Goal: Use online tool/utility: Utilize a website feature to perform a specific function

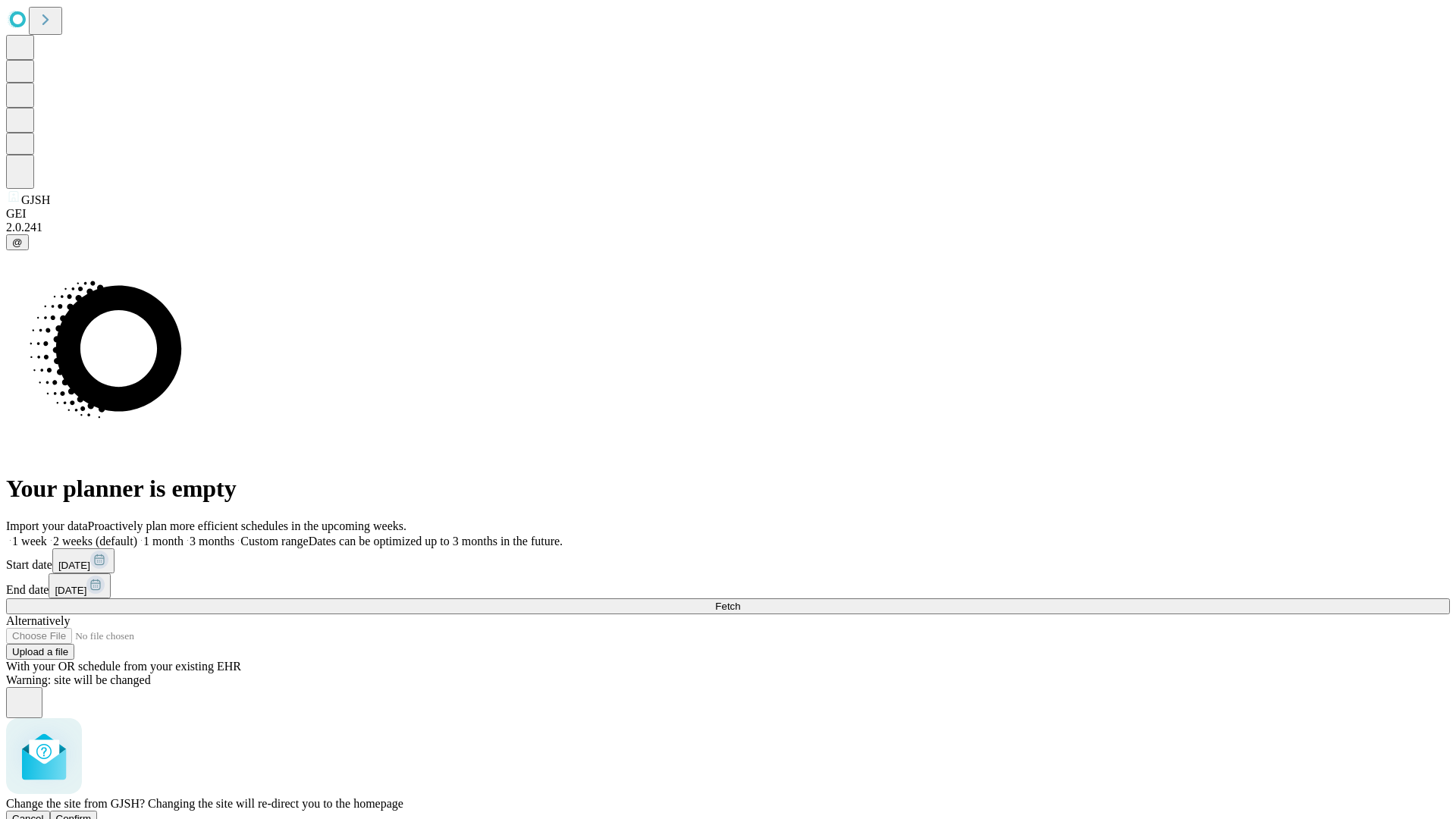
click at [92, 813] on span "Confirm" at bounding box center [73, 819] width 36 height 12
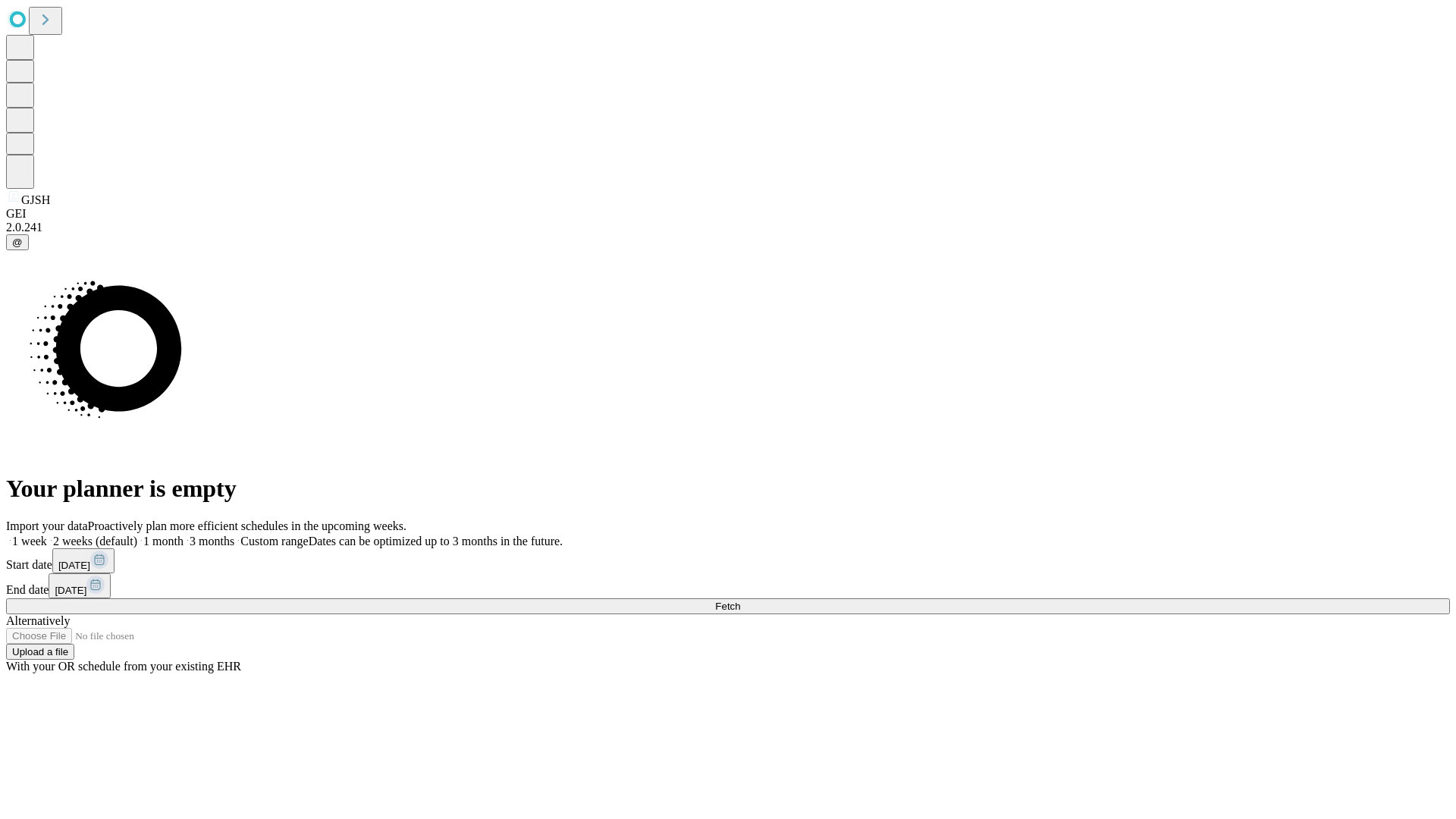
click at [183, 535] on label "1 month" at bounding box center [160, 541] width 46 height 12
click at [740, 601] on span "Fetch" at bounding box center [728, 607] width 25 height 12
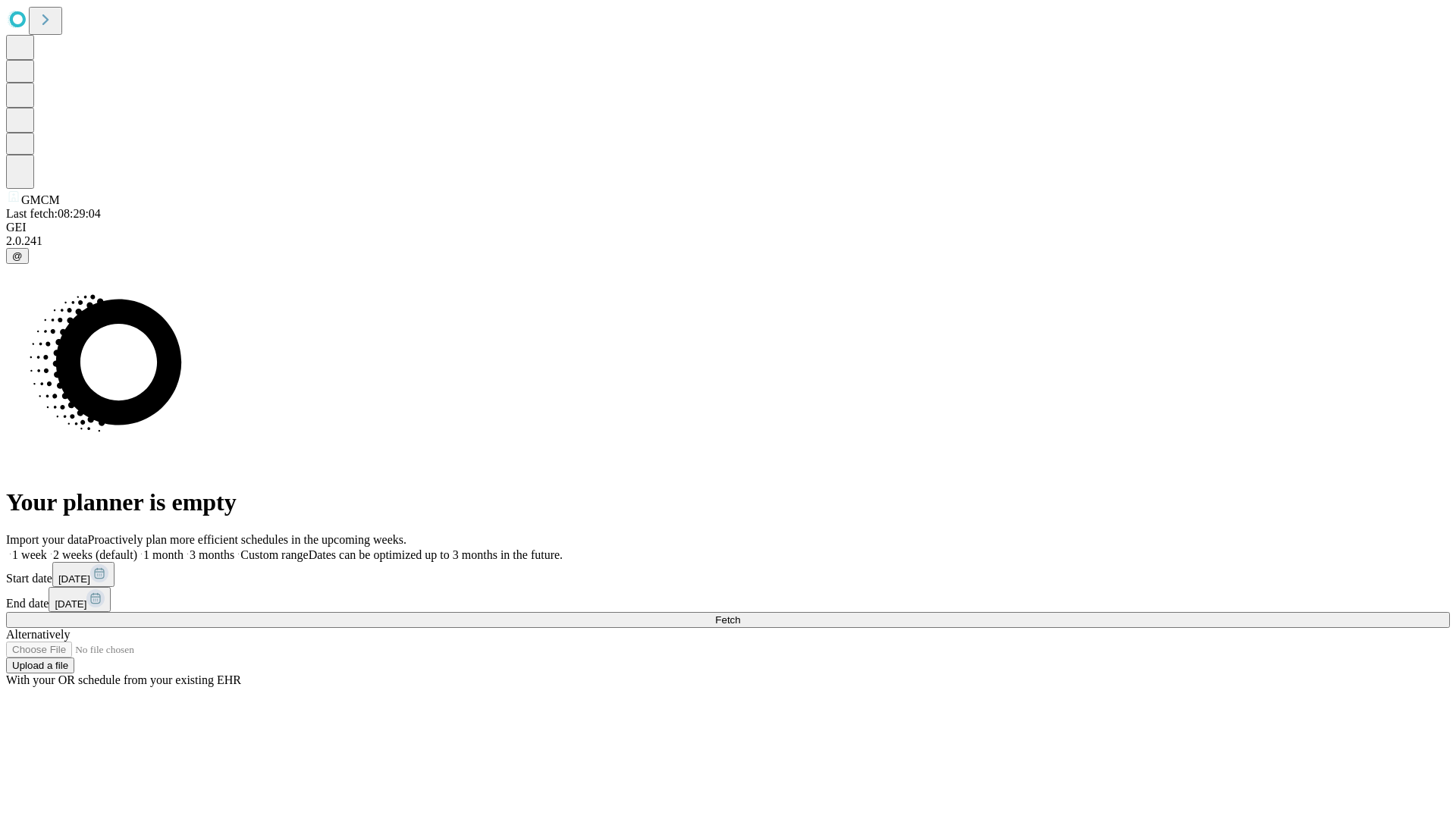
click at [183, 548] on label "1 month" at bounding box center [160, 554] width 46 height 12
click at [740, 614] on span "Fetch" at bounding box center [728, 620] width 25 height 12
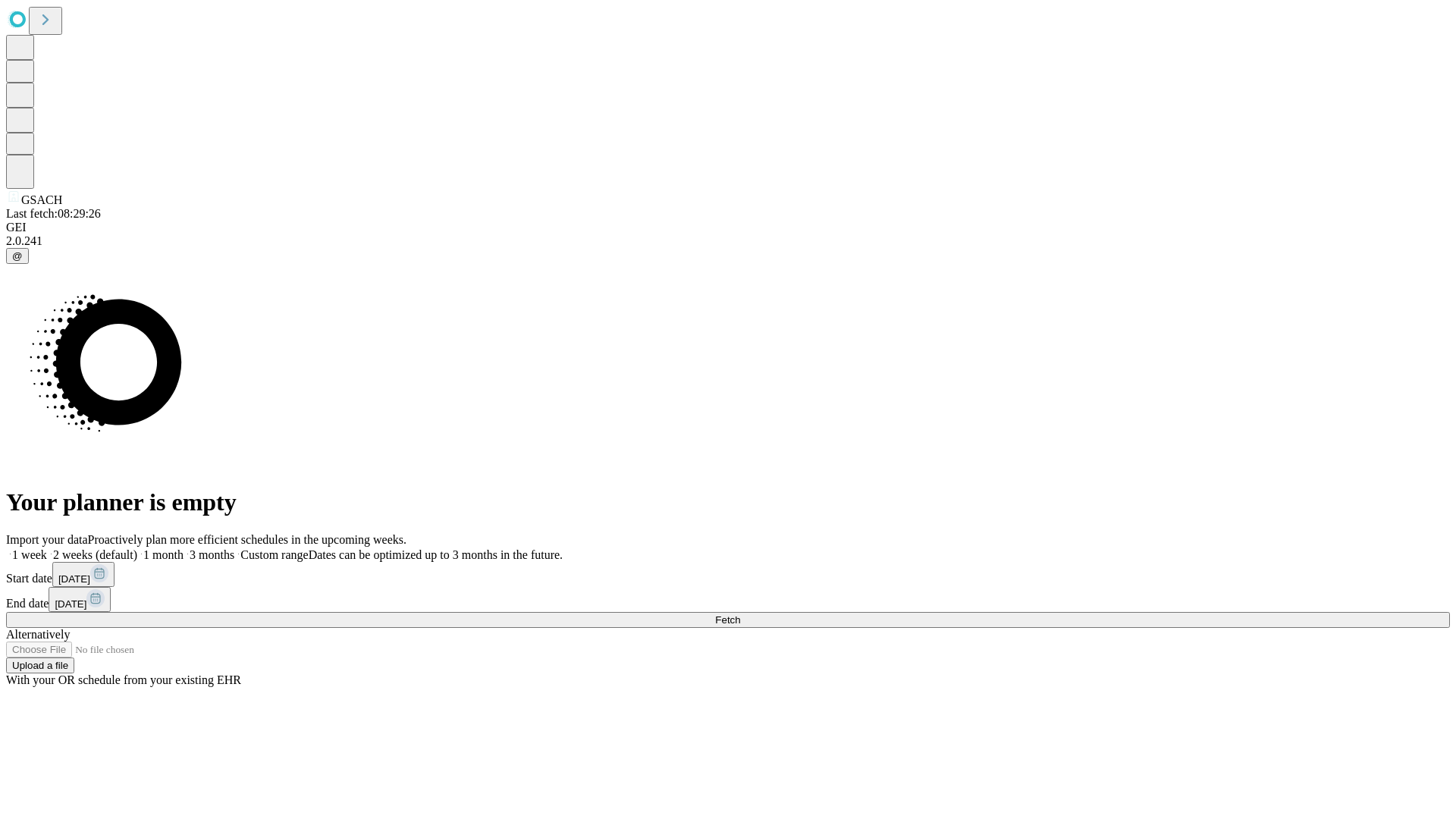
click at [183, 548] on label "1 month" at bounding box center [160, 554] width 46 height 12
click at [740, 614] on span "Fetch" at bounding box center [728, 620] width 25 height 12
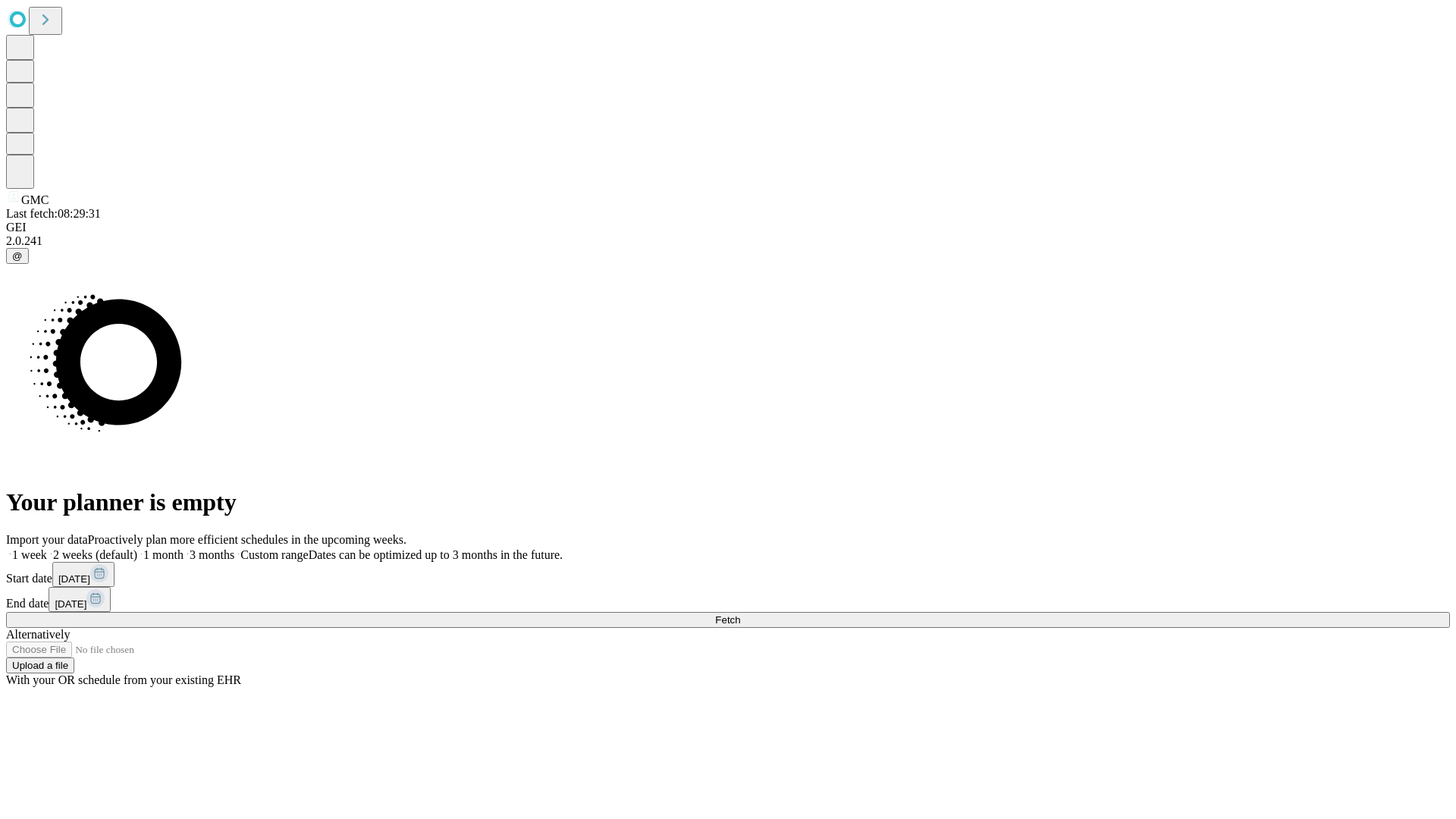
click at [183, 548] on label "1 month" at bounding box center [160, 554] width 46 height 12
click at [740, 614] on span "Fetch" at bounding box center [728, 620] width 25 height 12
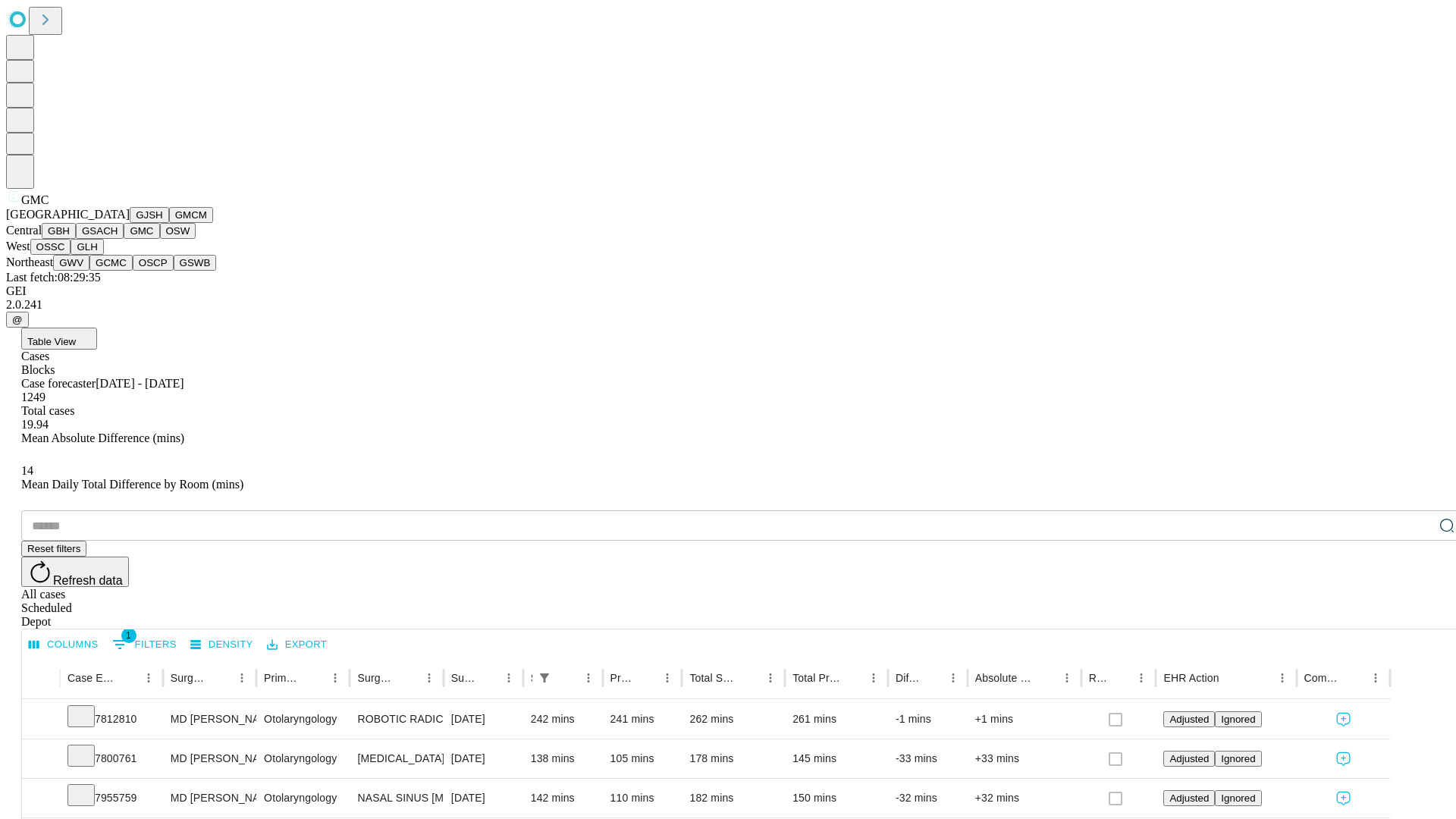
click at [160, 239] on button "OSW" at bounding box center [179, 230] width 36 height 16
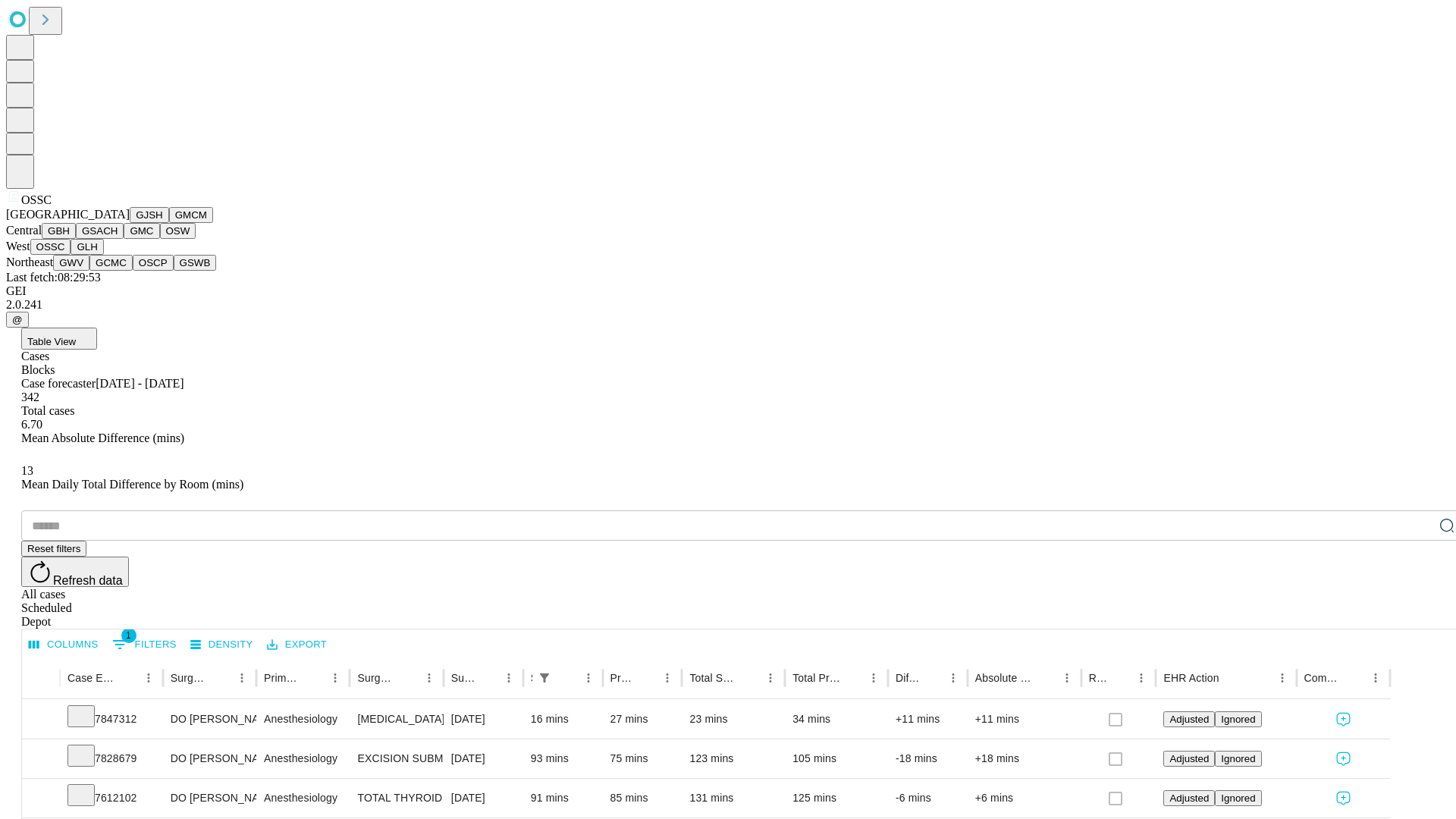
click at [103, 255] on button "GLH" at bounding box center [86, 247] width 33 height 16
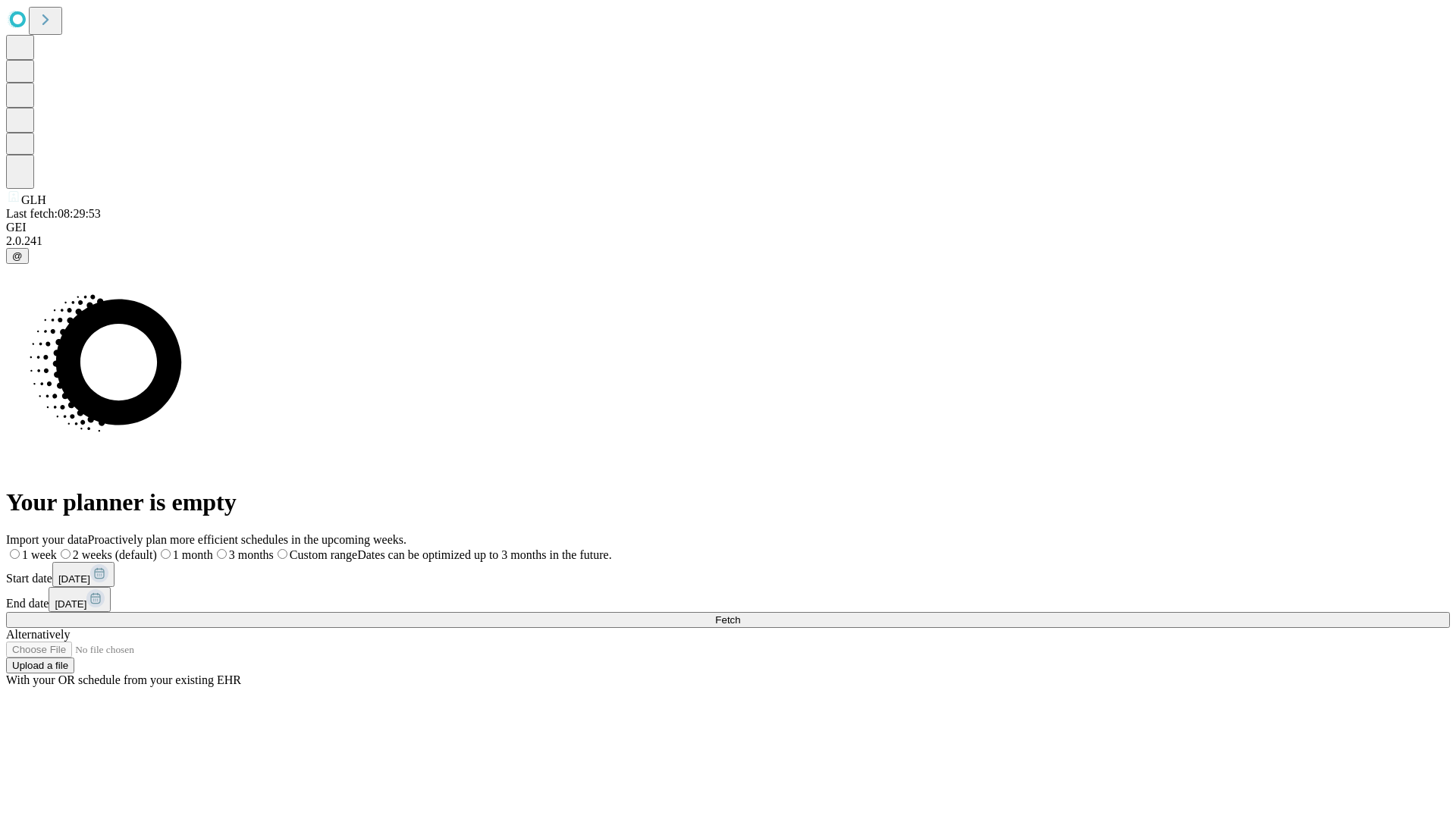
click at [213, 548] on label "1 month" at bounding box center [185, 554] width 56 height 12
click at [740, 614] on span "Fetch" at bounding box center [728, 620] width 25 height 12
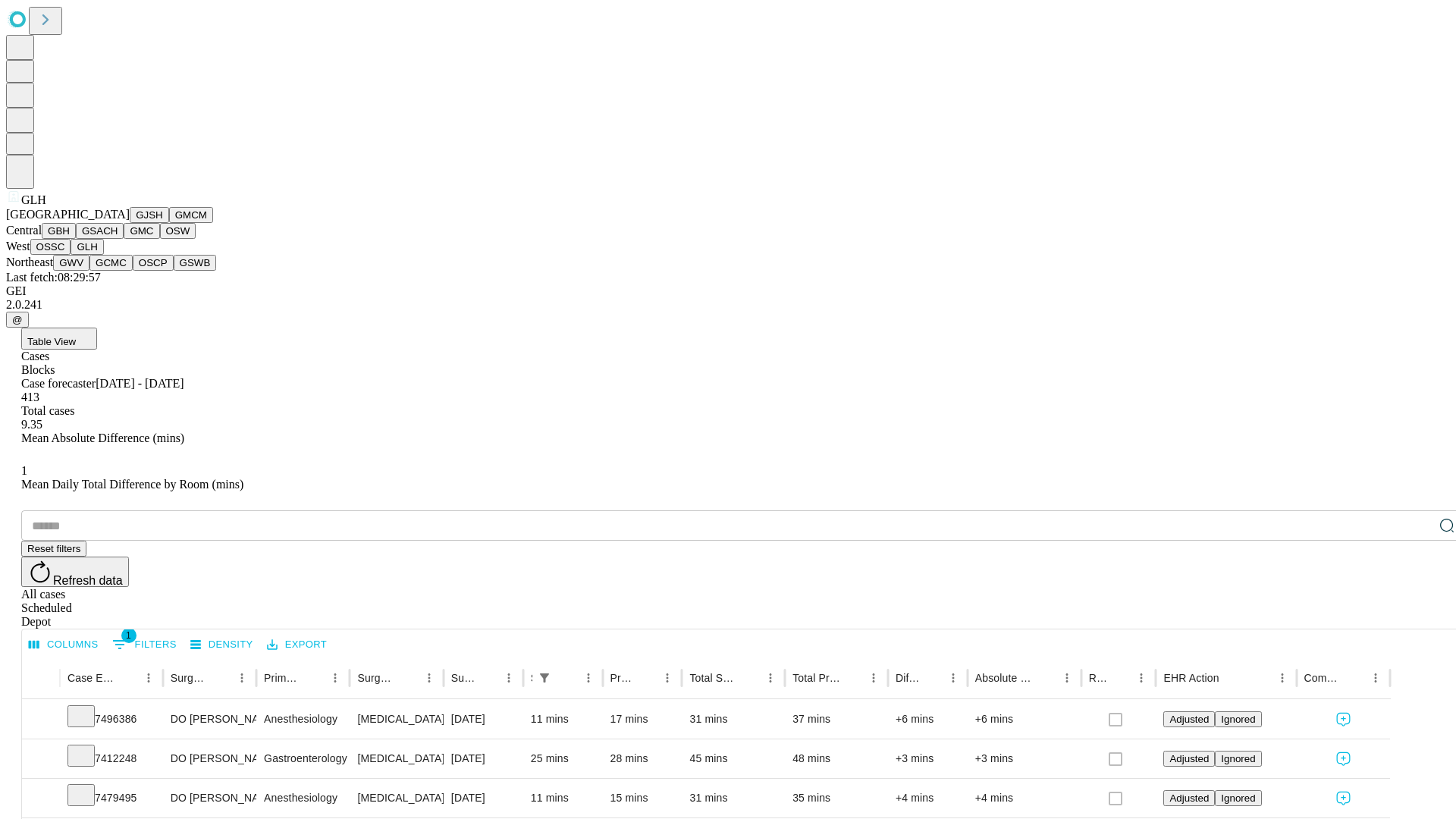
click at [89, 271] on button "GWV" at bounding box center [71, 263] width 36 height 16
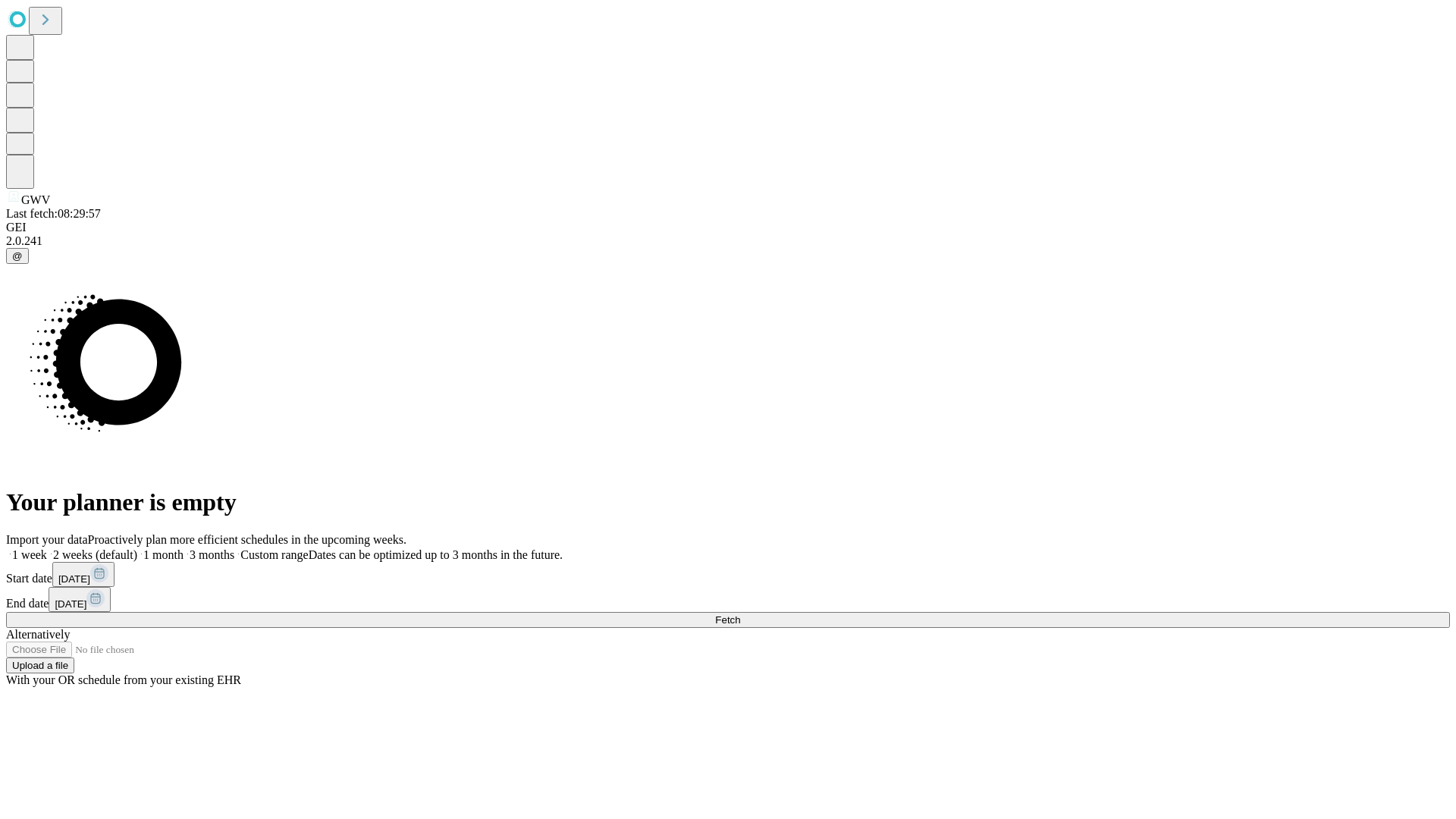
click at [183, 548] on label "1 month" at bounding box center [160, 554] width 46 height 12
click at [740, 614] on span "Fetch" at bounding box center [728, 620] width 25 height 12
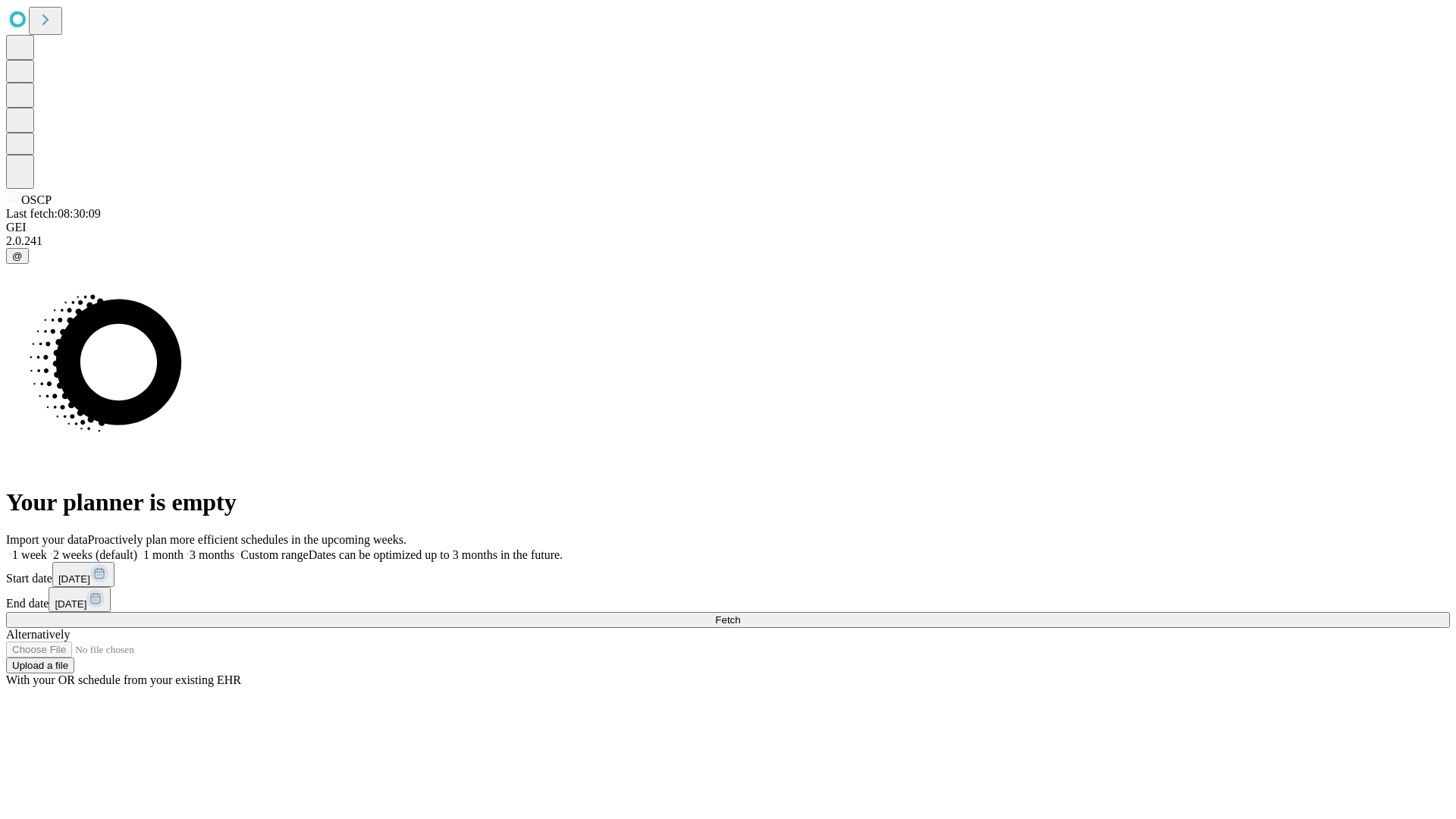
click at [183, 548] on label "1 month" at bounding box center [160, 554] width 46 height 12
click at [740, 614] on span "Fetch" at bounding box center [728, 620] width 25 height 12
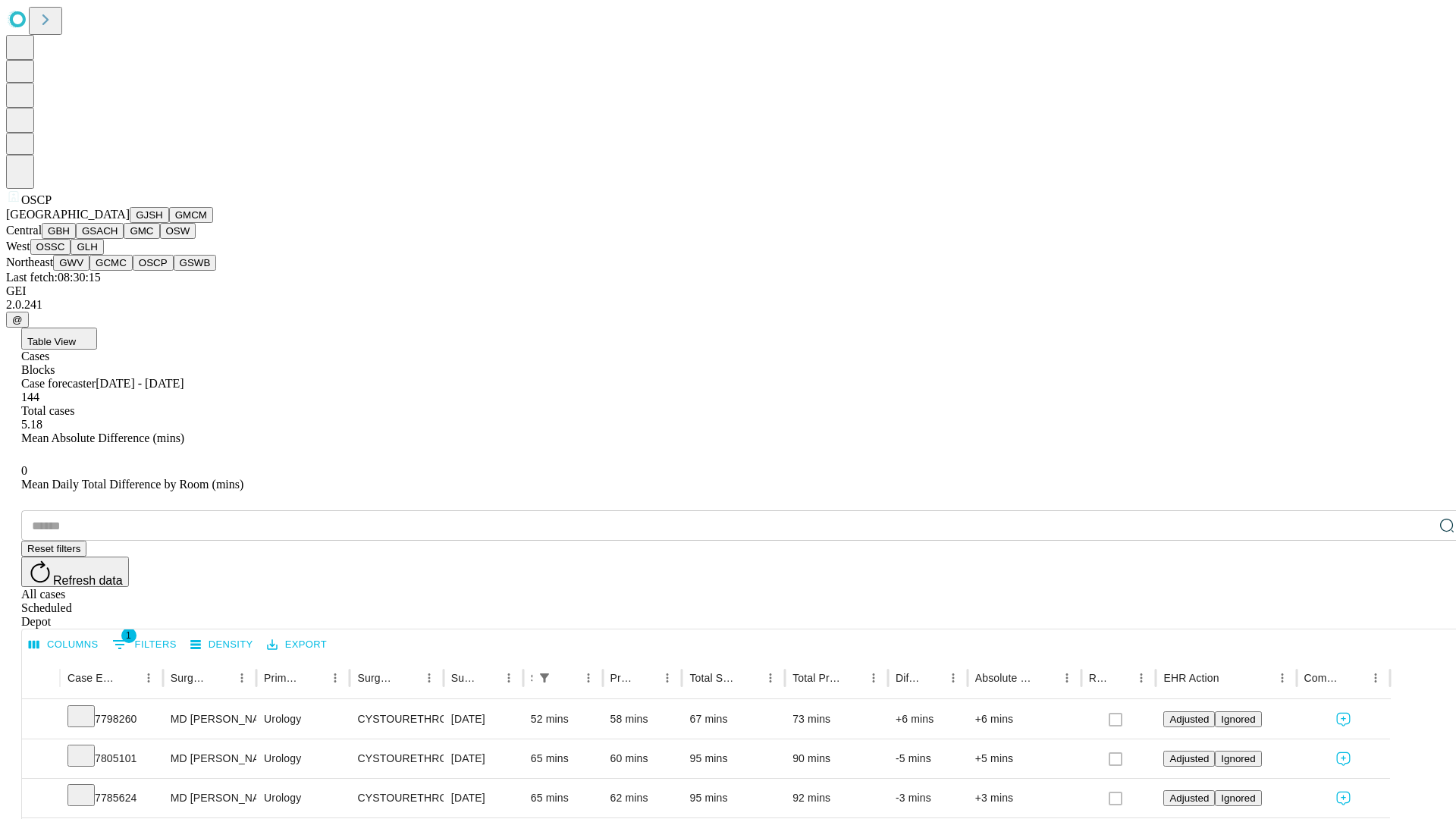
click at [174, 271] on button "GSWB" at bounding box center [195, 263] width 43 height 16
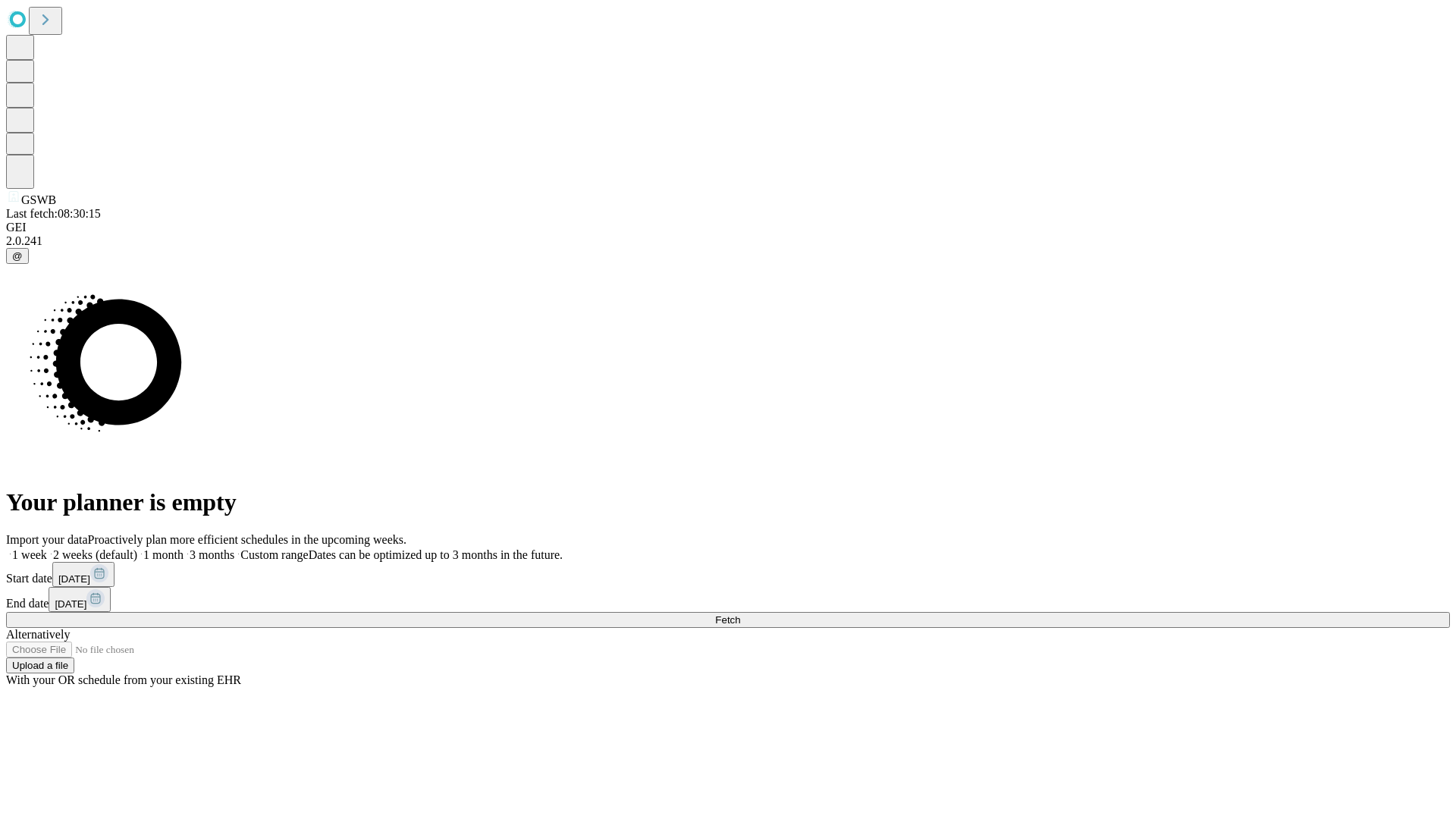
click at [183, 548] on label "1 month" at bounding box center [160, 554] width 46 height 12
click at [740, 614] on span "Fetch" at bounding box center [728, 620] width 25 height 12
